Goal: Task Accomplishment & Management: Use online tool/utility

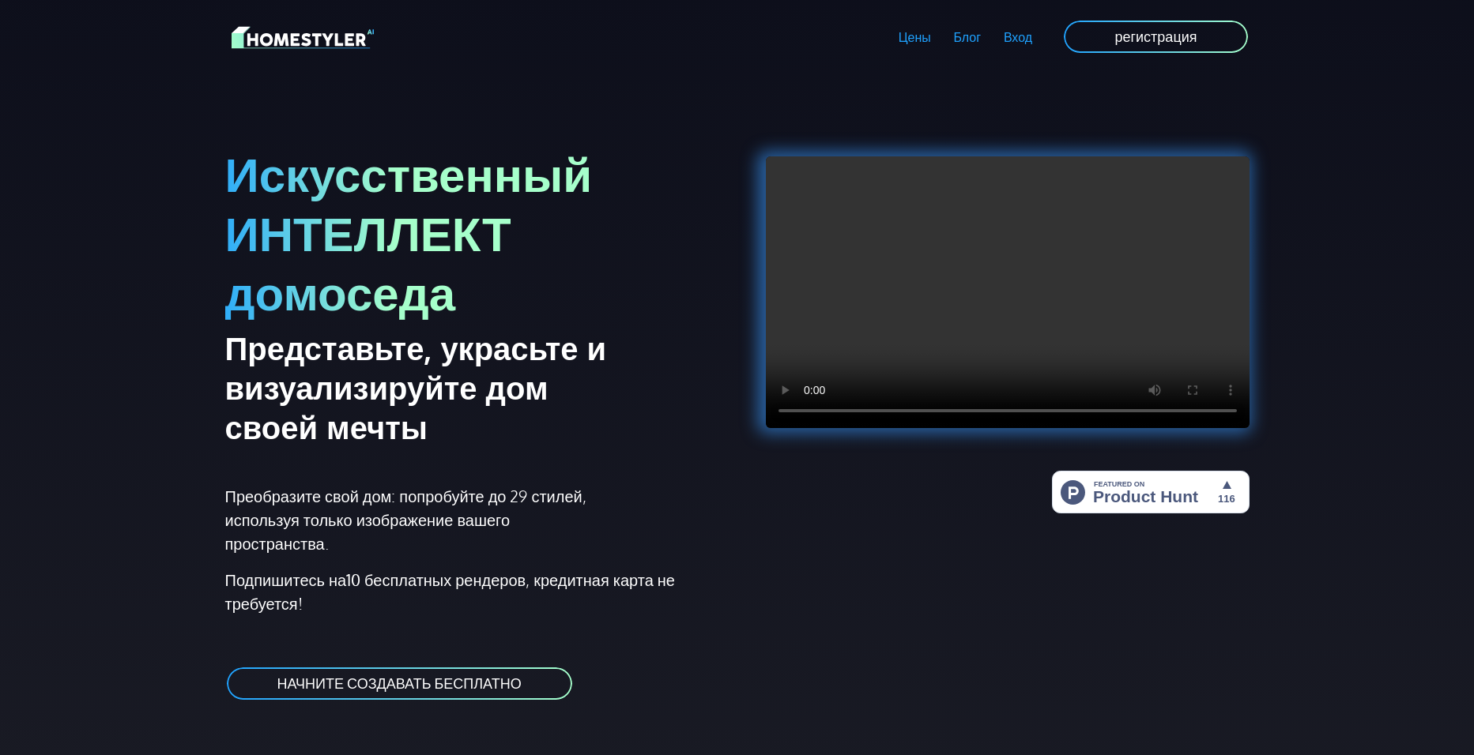
click at [534, 92] on div "Искусственный ИНТЕЛЛЕКТ домоседа Представьте, украсьте и визуализируйте дом сво…" at bounding box center [737, 397] width 1043 height 646
click at [455, 683] on ya-tr-span "НАЧНИТЕ СОЗДАВАТЬ БЕСПЛАТНО" at bounding box center [399, 683] width 244 height 17
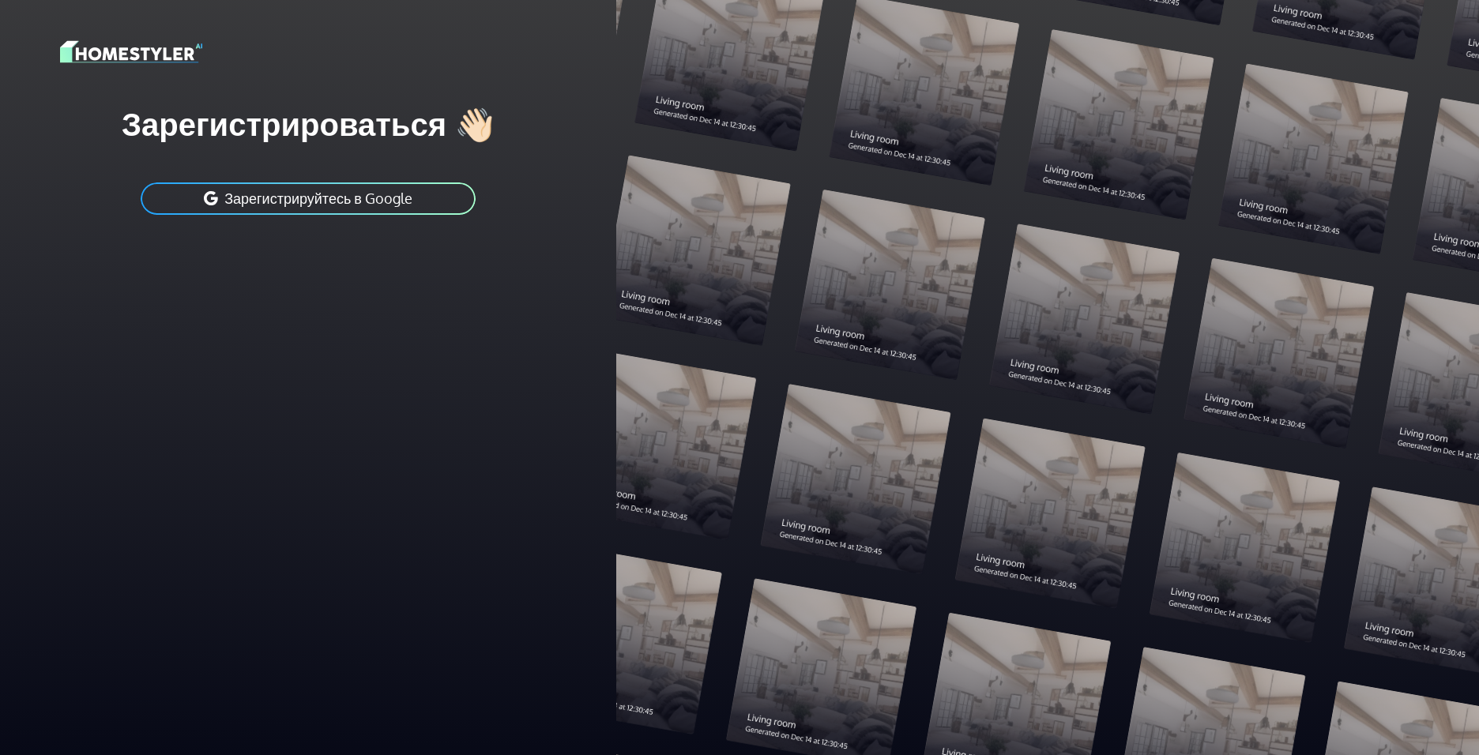
click at [364, 203] on ya-tr-span "Зарегистрируйтесь в Google" at bounding box center [318, 198] width 188 height 17
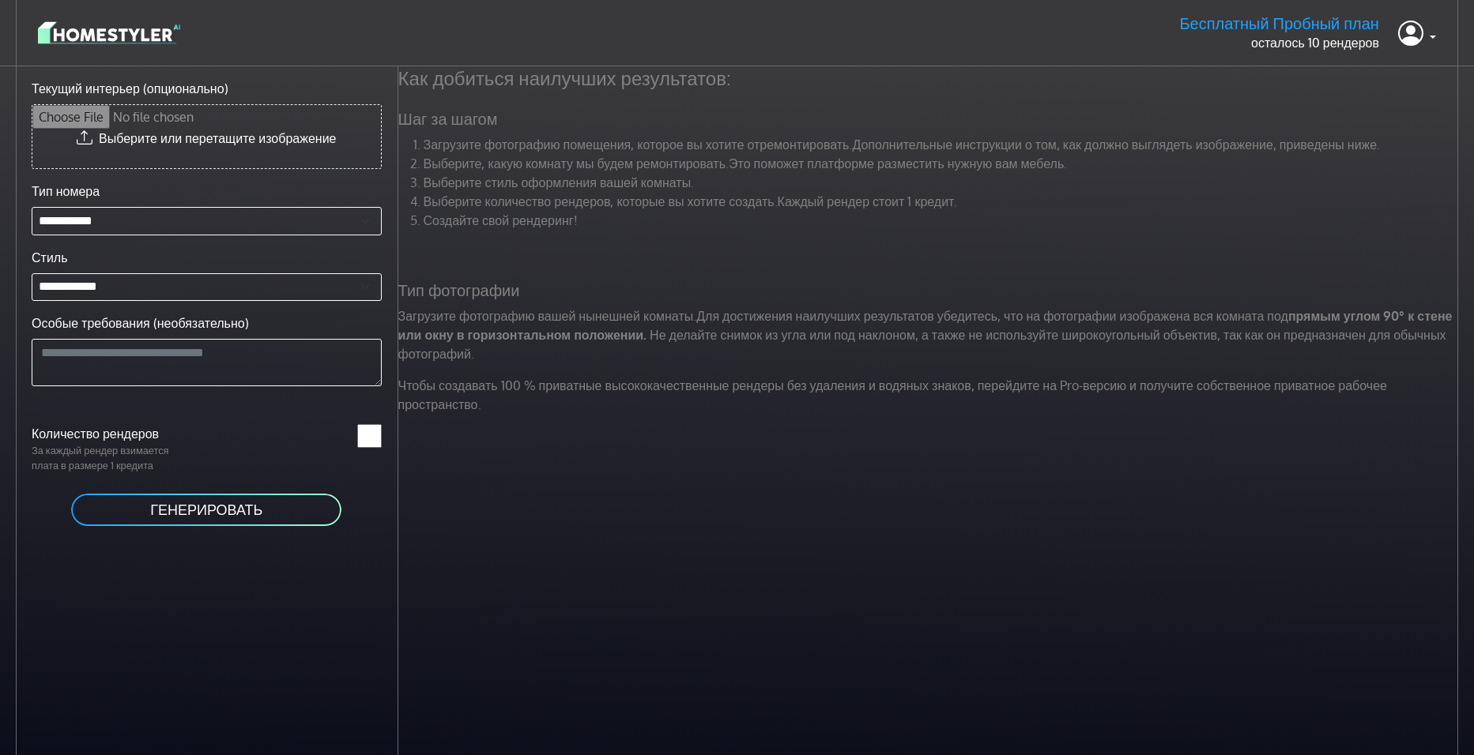
click at [280, 492] on button "ГЕНЕРИРОВАТЬ" at bounding box center [206, 510] width 273 height 36
